Goal: Book appointment/travel/reservation

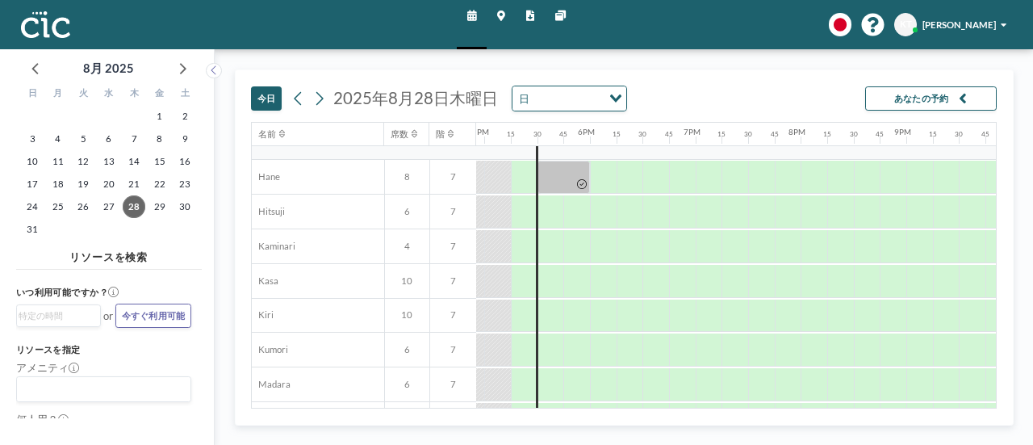
scroll to position [0, 1784]
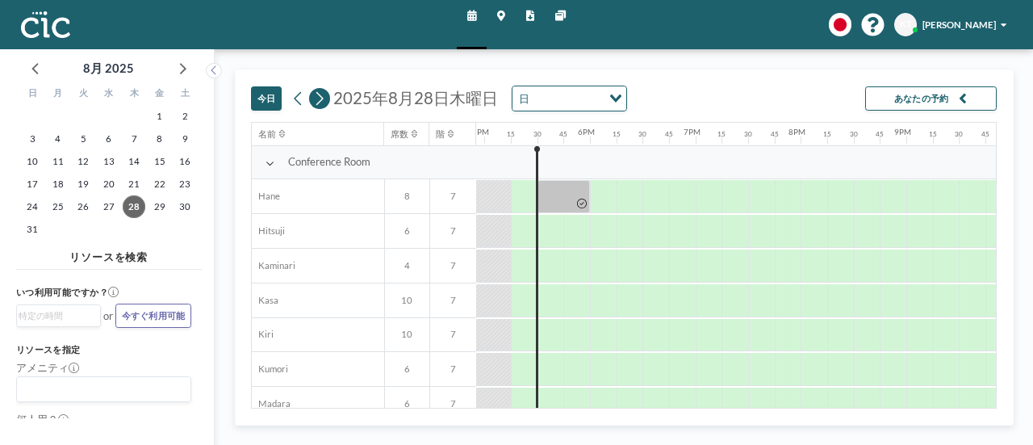
click at [324, 99] on icon at bounding box center [319, 98] width 12 height 19
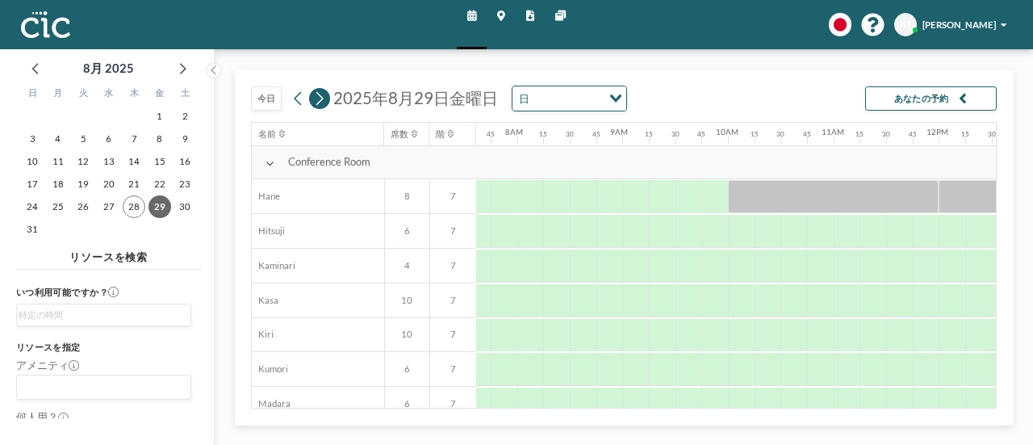
click at [324, 99] on icon at bounding box center [319, 98] width 12 height 19
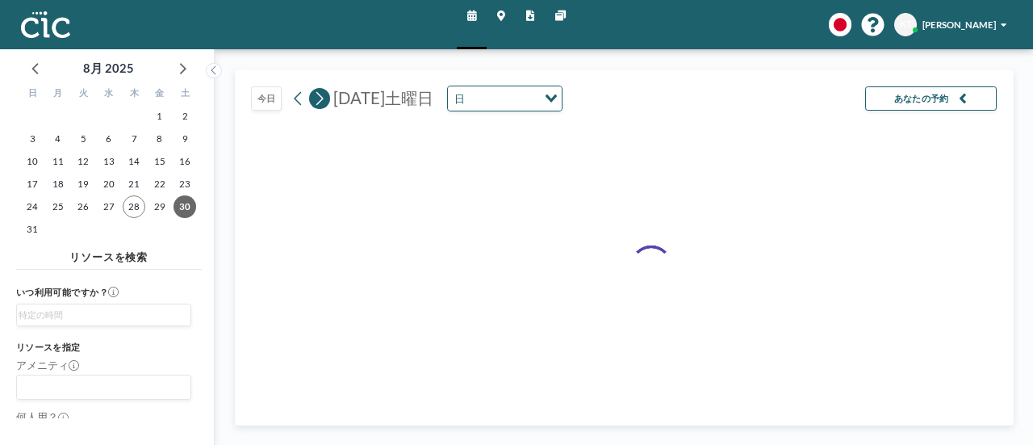
click at [324, 99] on icon at bounding box center [319, 98] width 12 height 19
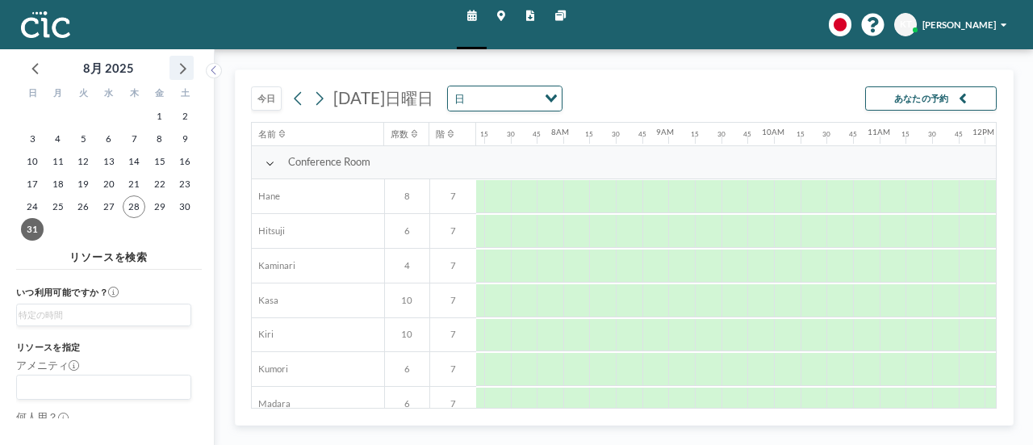
click at [187, 69] on icon at bounding box center [181, 67] width 21 height 21
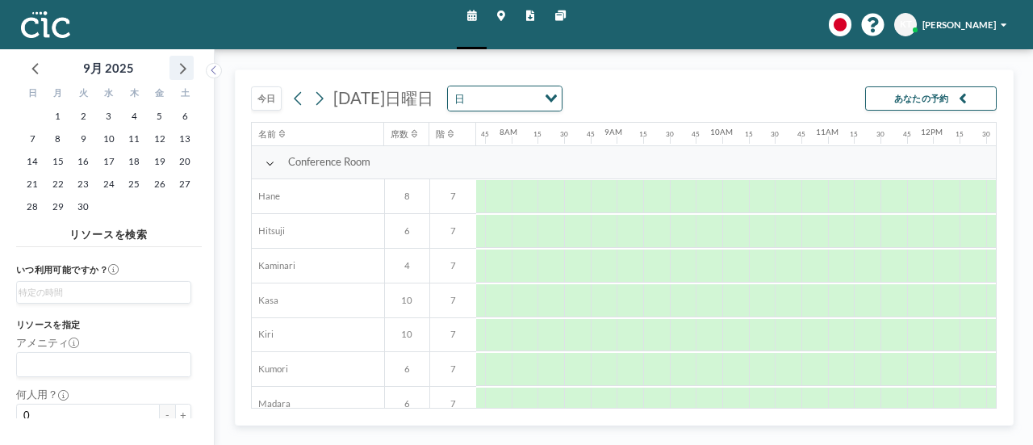
scroll to position [0, 813]
click at [82, 140] on span "9" at bounding box center [83, 139] width 23 height 23
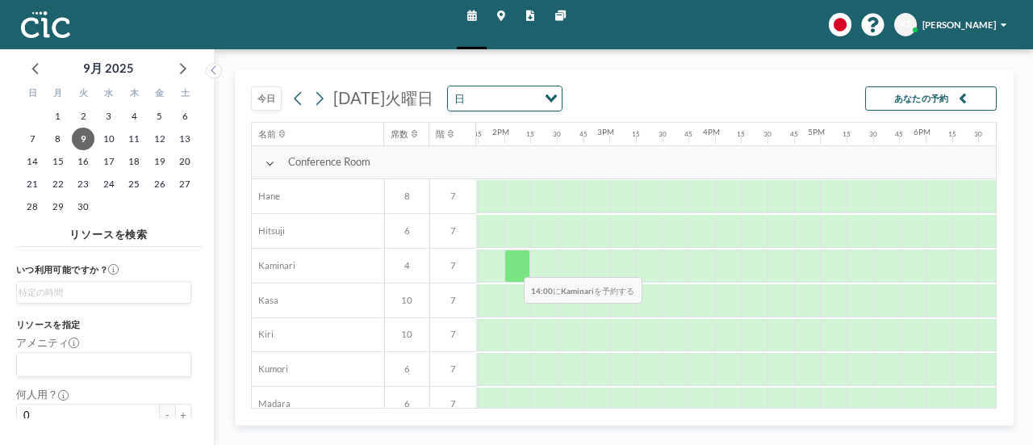
click at [512, 264] on div at bounding box center [517, 265] width 27 height 33
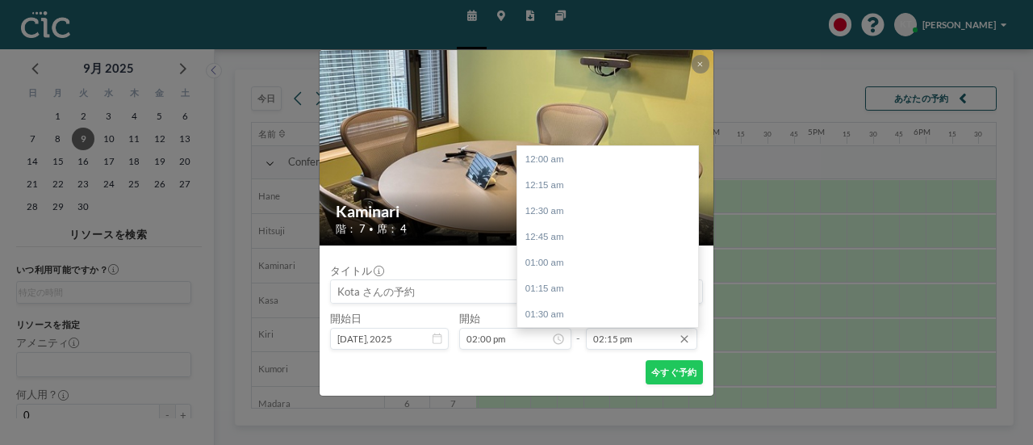
scroll to position [1473, 0]
click at [634, 340] on input "02:15 pm" at bounding box center [642, 339] width 112 height 23
drag, startPoint x: 695, startPoint y: 257, endPoint x: 694, endPoint y: 280, distance: 22.6
click at [694, 280] on div at bounding box center [694, 280] width 5 height 13
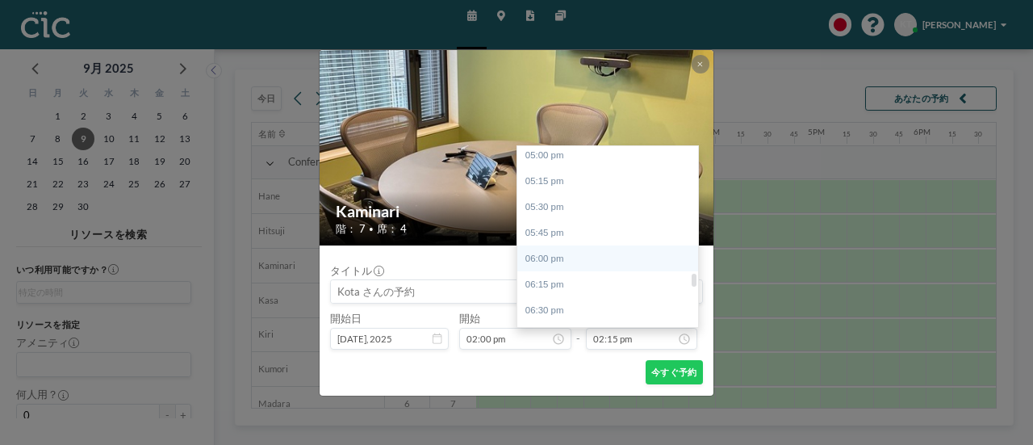
click at [597, 261] on div "06:00 pm" at bounding box center [611, 258] width 189 height 26
type input "06:00 pm"
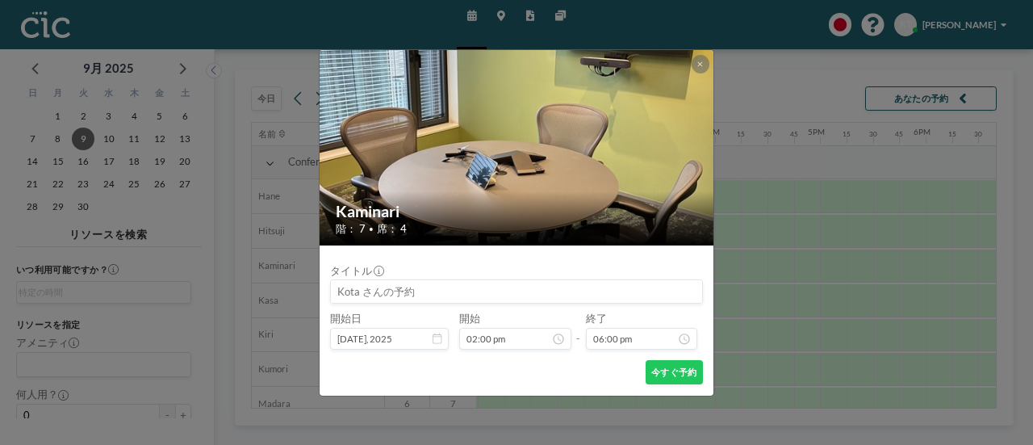
click at [458, 291] on input at bounding box center [516, 291] width 371 height 23
type input "XPS高橋"
click at [667, 369] on button "今すぐ予約" at bounding box center [674, 372] width 57 height 24
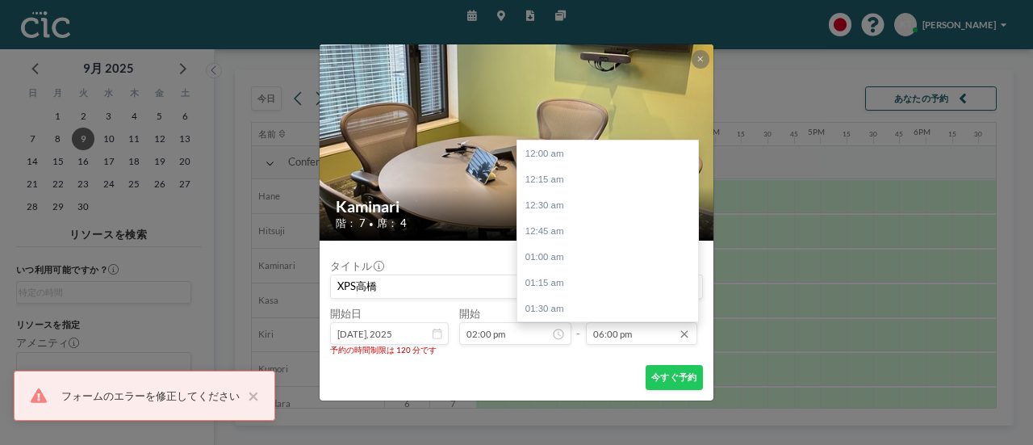
scroll to position [1860, 0]
click at [642, 324] on input "06:00 pm" at bounding box center [642, 333] width 112 height 23
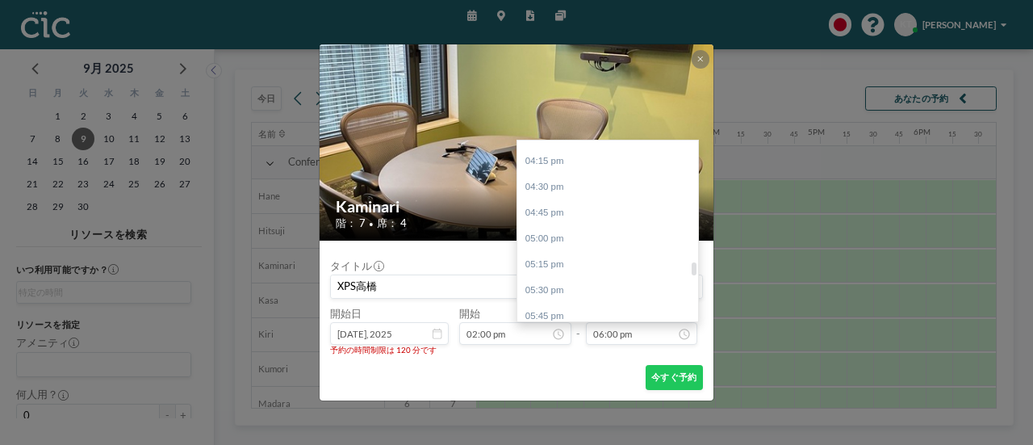
scroll to position [1638, 0]
drag, startPoint x: 694, startPoint y: 283, endPoint x: 692, endPoint y: 270, distance: 13.8
click at [692, 270] on div at bounding box center [694, 266] width 5 height 13
click at [576, 165] on div "04:00 pm" at bounding box center [611, 168] width 189 height 26
type input "04:00 pm"
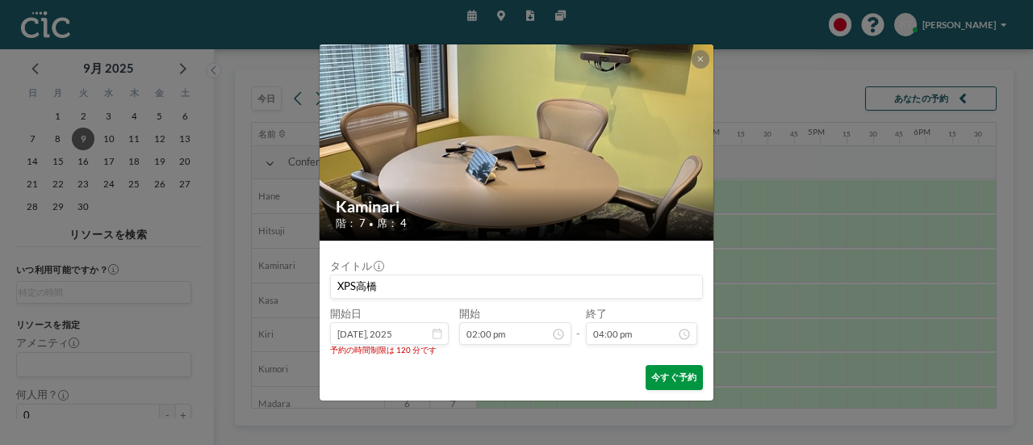
scroll to position [1654, 0]
click at [668, 379] on button "今すぐ予約" at bounding box center [674, 377] width 57 height 24
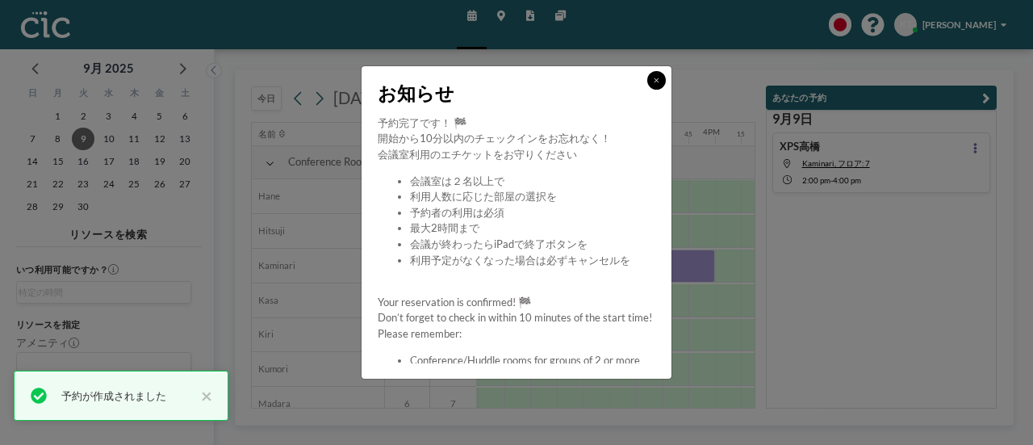
click at [653, 81] on button at bounding box center [656, 80] width 19 height 19
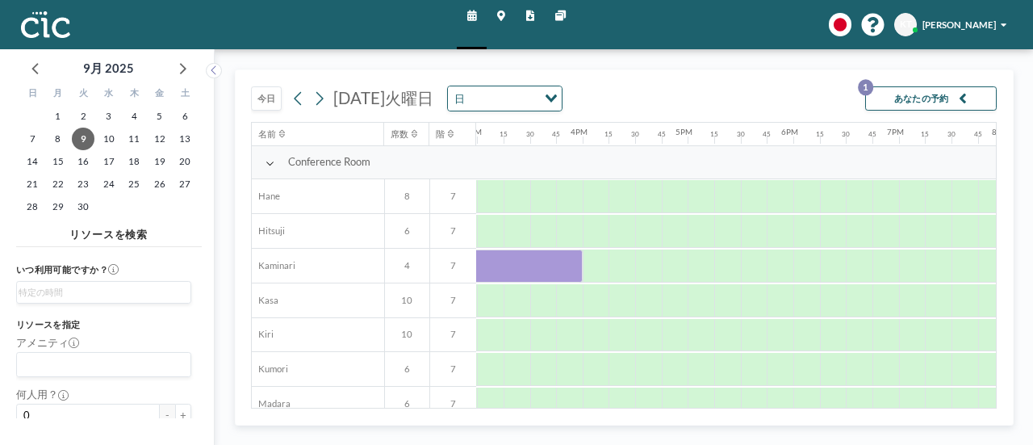
scroll to position [0, 1571]
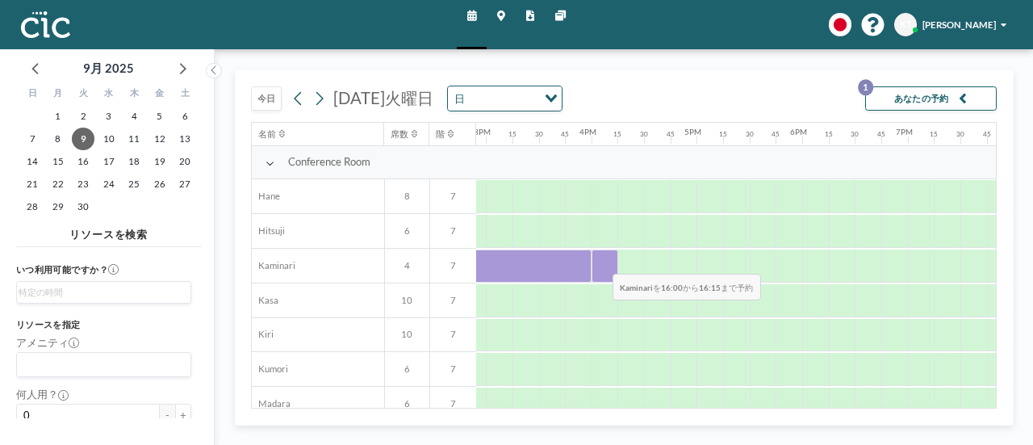
click at [600, 261] on div at bounding box center [605, 265] width 27 height 33
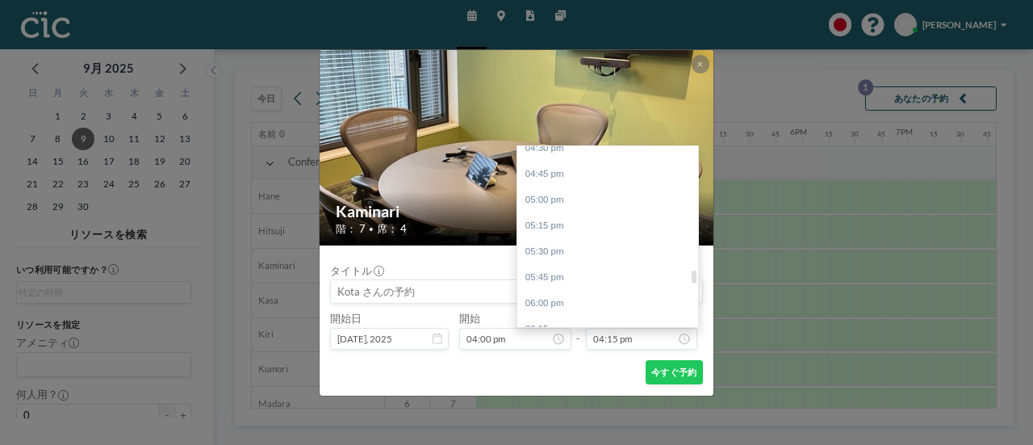
scroll to position [1749, 0]
click at [694, 281] on div at bounding box center [694, 279] width 5 height 13
click at [564, 275] on div "06:00 pm" at bounding box center [611, 270] width 189 height 26
type input "06:00 pm"
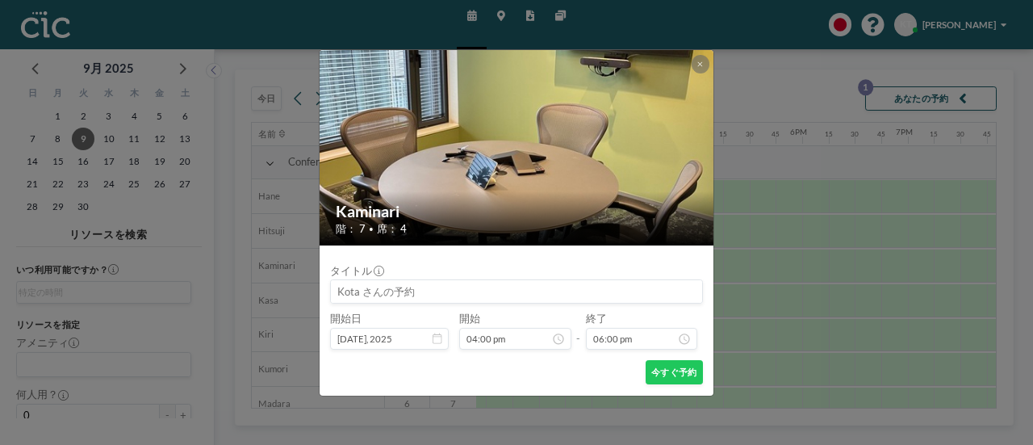
click at [429, 296] on input at bounding box center [516, 291] width 371 height 23
type input "XPS高橋"
click at [663, 372] on button "今すぐ予約" at bounding box center [674, 372] width 57 height 24
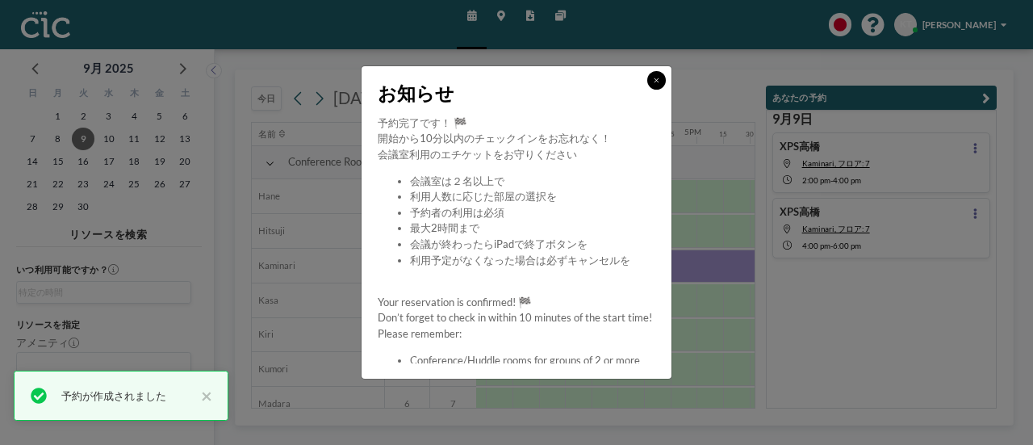
click at [659, 80] on icon at bounding box center [657, 81] width 6 height 8
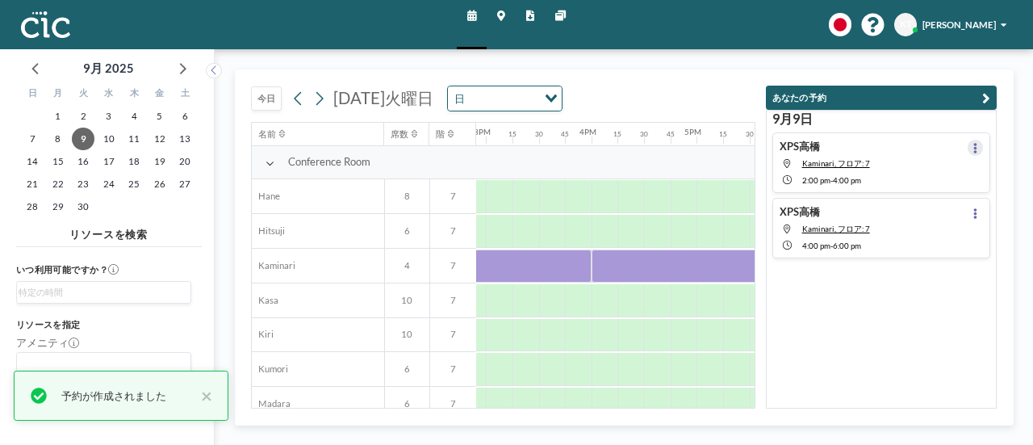
click at [973, 143] on icon at bounding box center [975, 148] width 4 height 10
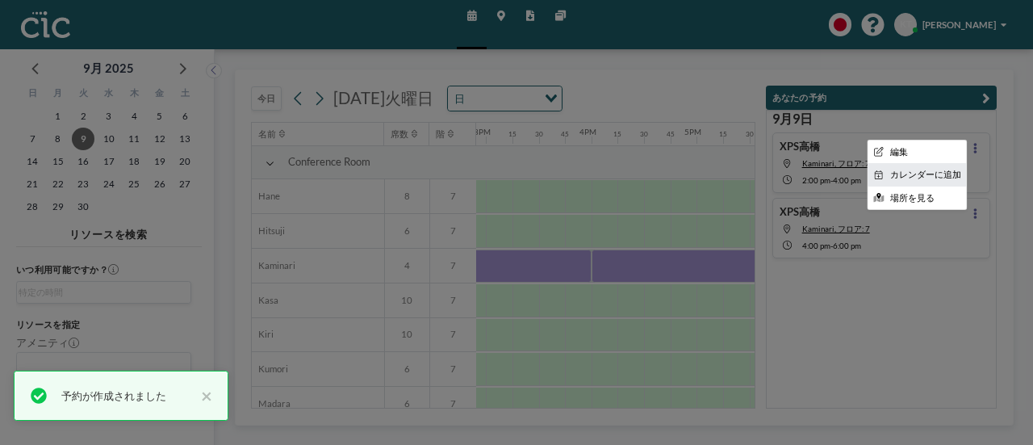
click at [931, 169] on li "カレンダーに追加" at bounding box center [917, 175] width 99 height 22
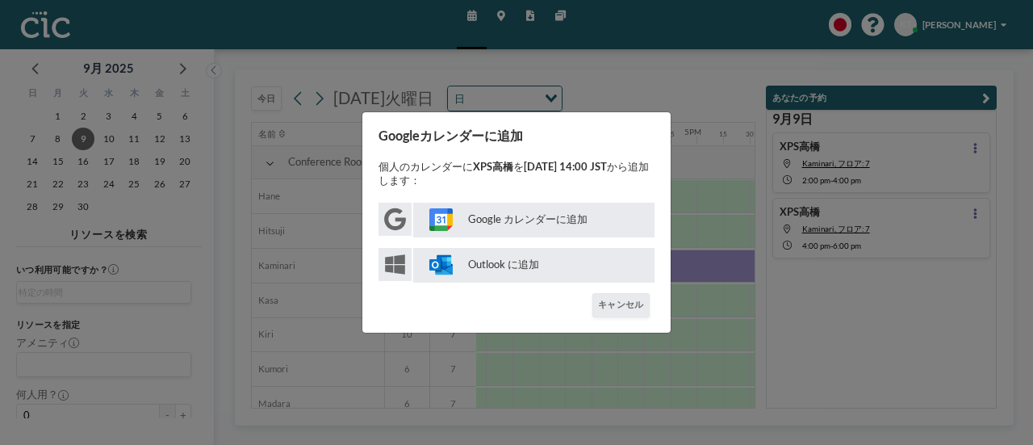
click at [557, 214] on p "Google カレンダーに追加" at bounding box center [533, 220] width 241 height 35
click at [628, 305] on button "キャンセル" at bounding box center [620, 305] width 57 height 24
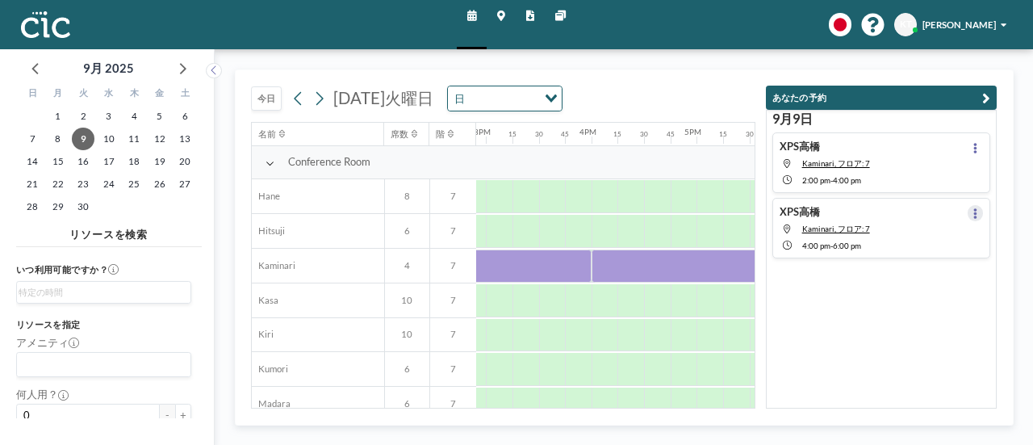
click at [968, 212] on button at bounding box center [976, 213] width 16 height 16
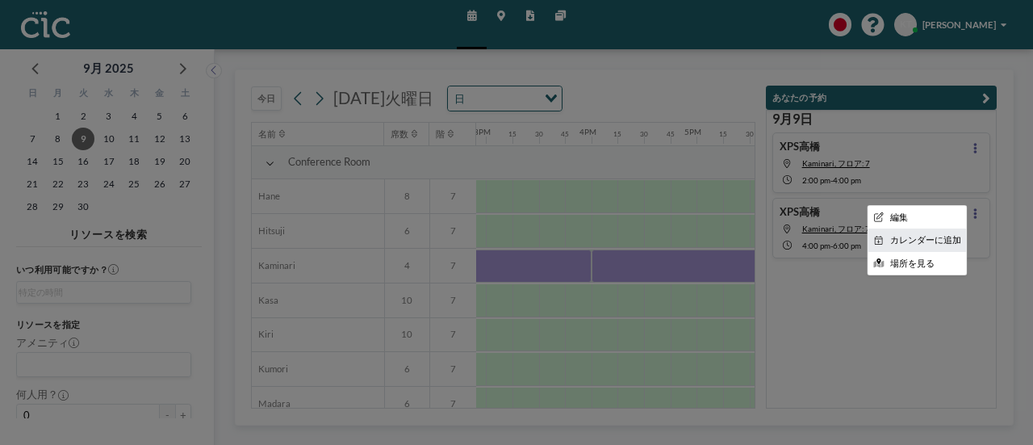
click at [933, 245] on li "カレンダーに追加" at bounding box center [917, 240] width 99 height 22
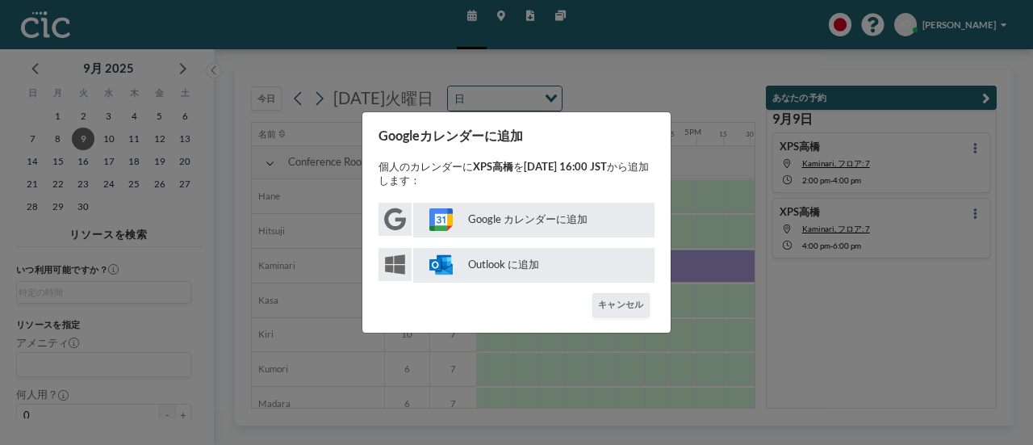
click at [533, 229] on p "Google カレンダーに追加" at bounding box center [533, 220] width 241 height 35
